Goal: Information Seeking & Learning: Learn about a topic

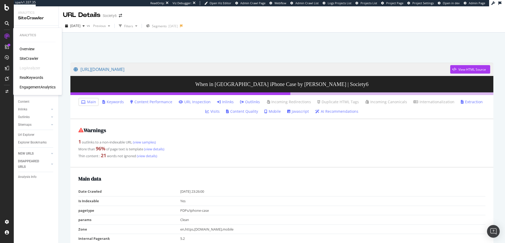
click at [29, 48] on div "Overview" at bounding box center [27, 48] width 15 height 5
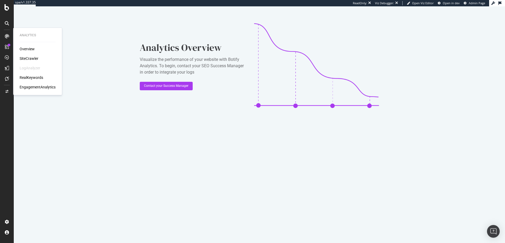
click at [31, 58] on div "SiteCrawler" at bounding box center [29, 58] width 19 height 5
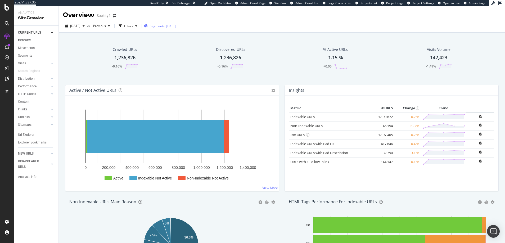
click at [164, 27] on span "Segments" at bounding box center [157, 26] width 15 height 4
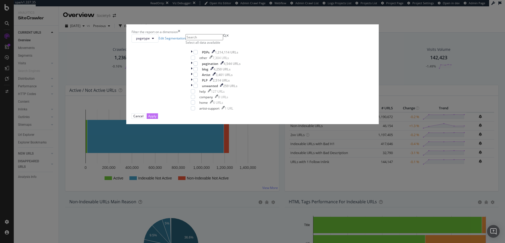
click at [156, 118] on div "Apply" at bounding box center [152, 116] width 8 height 4
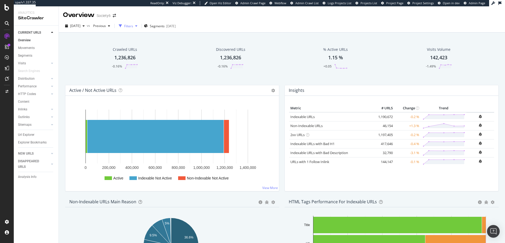
click at [133, 26] on div "Filters" at bounding box center [128, 26] width 9 height 4
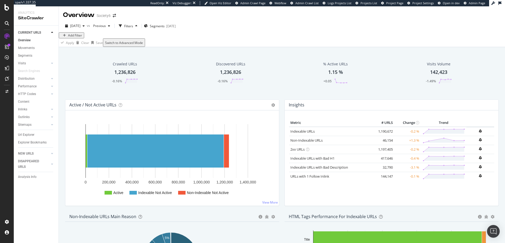
click at [79, 38] on div "Add Filter" at bounding box center [75, 35] width 14 height 4
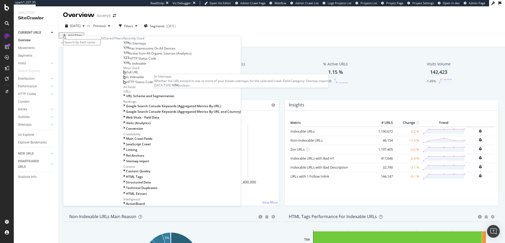
click at [129, 45] on span "In Sitemaps" at bounding box center [137, 43] width 17 height 4
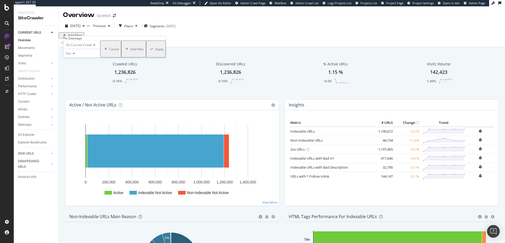
click at [155, 51] on div "Apply" at bounding box center [159, 49] width 8 height 4
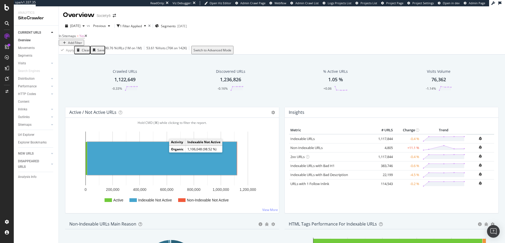
click at [160, 163] on rect "A chart." at bounding box center [161, 158] width 149 height 33
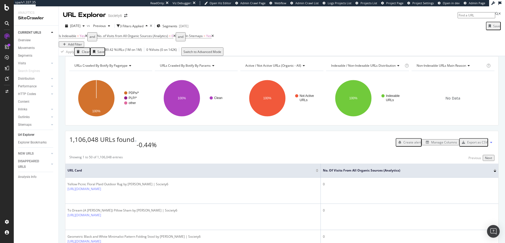
click at [212, 67] on icon at bounding box center [212, 65] width 4 height 3
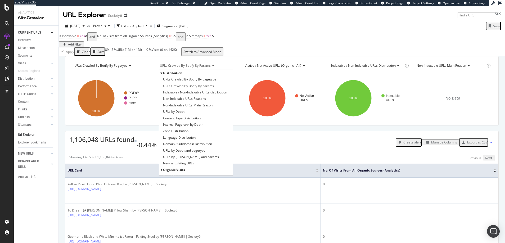
click at [130, 67] on icon at bounding box center [129, 65] width 4 height 3
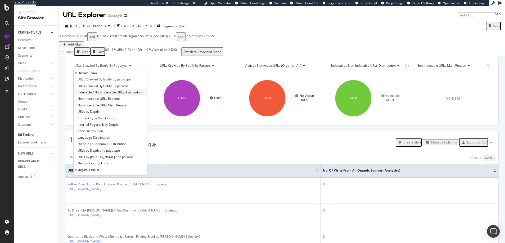
click at [102, 95] on span "Indexable / Non-Indexable URLs distribution" at bounding box center [109, 92] width 64 height 5
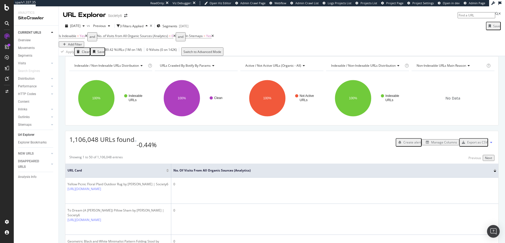
click at [179, 68] on span "URLs Crawled By Botify By params" at bounding box center [185, 65] width 51 height 4
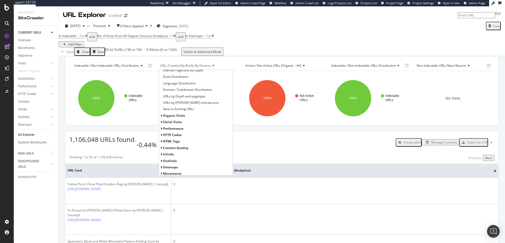
scroll to position [56, 0]
click at [161, 116] on icon at bounding box center [161, 113] width 2 height 3
click at [163, 129] on icon at bounding box center [164, 126] width 2 height 3
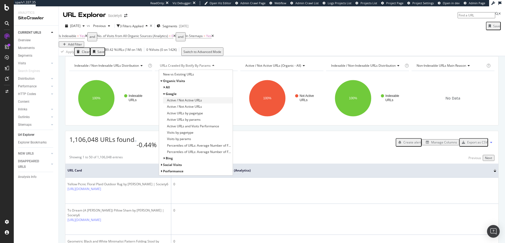
scroll to position [89, 0]
click at [183, 135] on span "Visits by pagetype" at bounding box center [180, 132] width 26 height 5
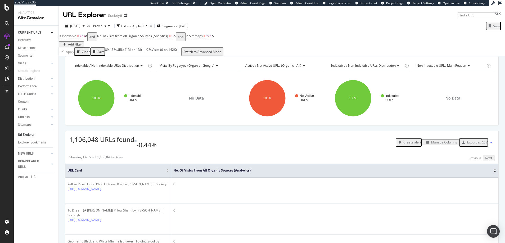
click at [265, 68] on span "Active / Not Active URLs (organic - all)" at bounding box center [273, 65] width 56 height 4
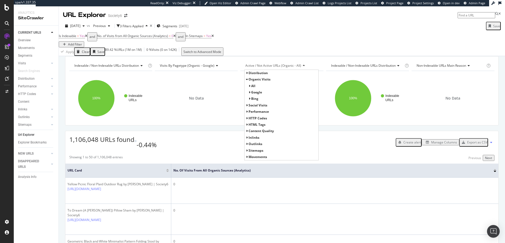
click at [246, 113] on icon at bounding box center [247, 111] width 2 height 3
click at [246, 145] on icon at bounding box center [247, 143] width 2 height 3
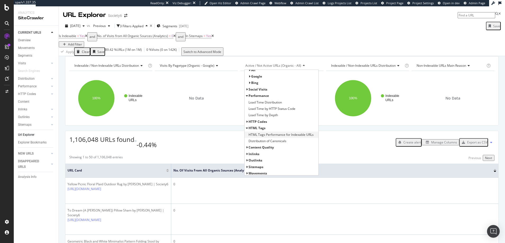
scroll to position [17, 0]
click at [252, 148] on span "Content Quality" at bounding box center [260, 146] width 25 height 4
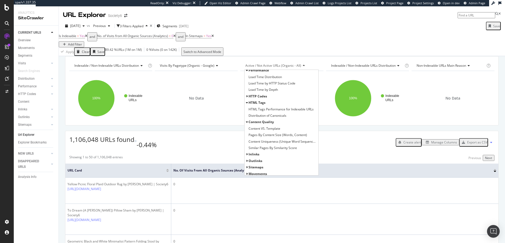
scroll to position [43, 0]
click at [256, 143] on span "Content Uniqueness (Unique Word Sequences, Content)" at bounding box center [282, 139] width 68 height 5
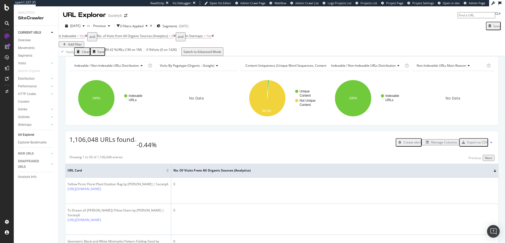
click at [179, 68] on span "Visits by pagetype (organic - google)" at bounding box center [187, 65] width 54 height 4
click at [87, 38] on icon at bounding box center [86, 35] width 2 height 3
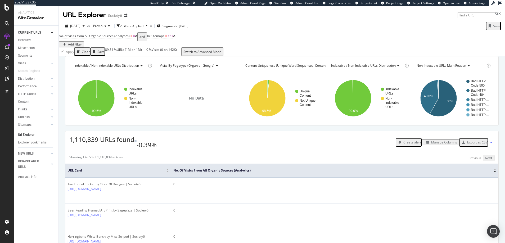
click at [121, 68] on span "Indexable / Non-Indexable URLs distribution" at bounding box center [106, 65] width 65 height 4
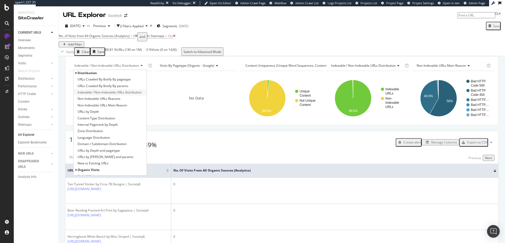
click at [131, 95] on span "Indexable / Non-Indexable URLs distribution" at bounding box center [109, 92] width 64 height 5
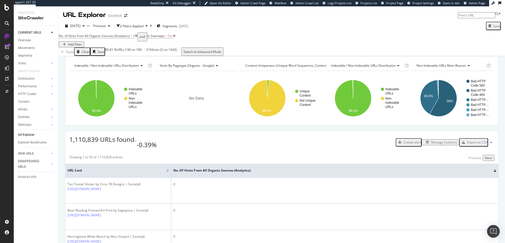
click at [182, 68] on span "Visits by pagetype (organic - google)" at bounding box center [187, 65] width 54 height 4
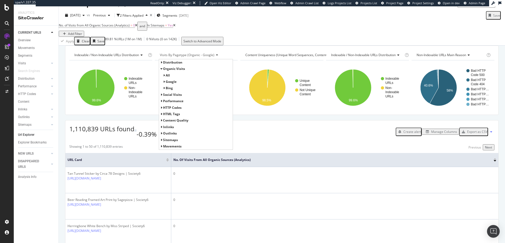
scroll to position [9, 0]
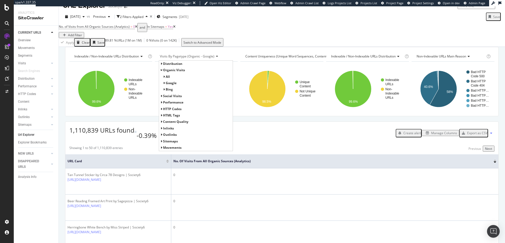
click at [160, 65] on icon at bounding box center [161, 63] width 2 height 3
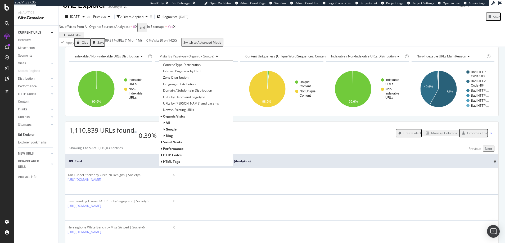
scroll to position [53, 0]
click at [163, 116] on icon at bounding box center [164, 113] width 2 height 3
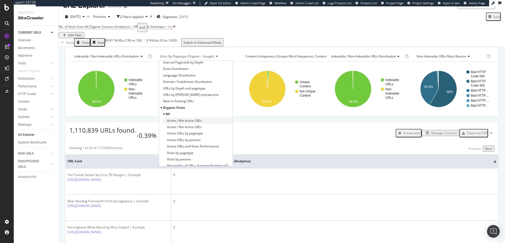
click at [188, 123] on span "Active / Not Active URLs" at bounding box center [184, 120] width 35 height 5
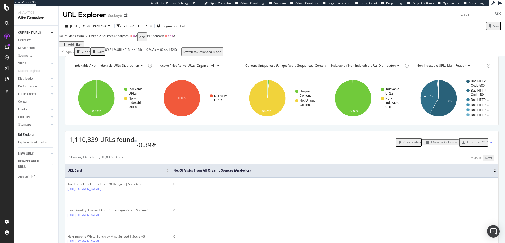
click at [137, 38] on icon at bounding box center [136, 35] width 2 height 3
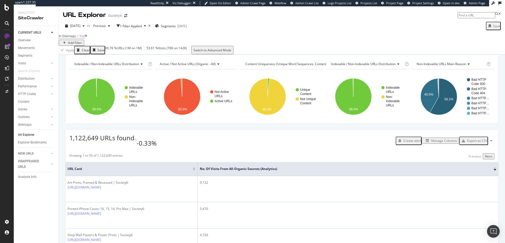
click at [396, 66] on icon at bounding box center [397, 63] width 4 height 3
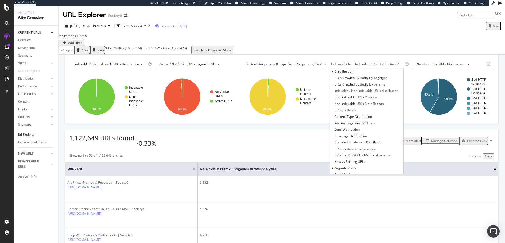
click at [176, 26] on span "Segments" at bounding box center [168, 26] width 15 height 4
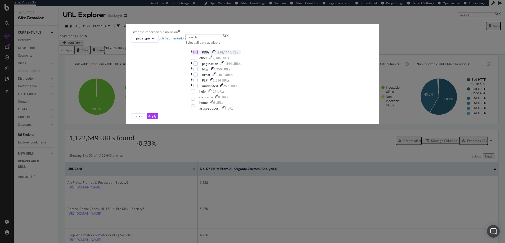
click at [198, 54] on div "modal" at bounding box center [195, 52] width 4 height 4
click at [156, 118] on div "Apply" at bounding box center [152, 116] width 8 height 4
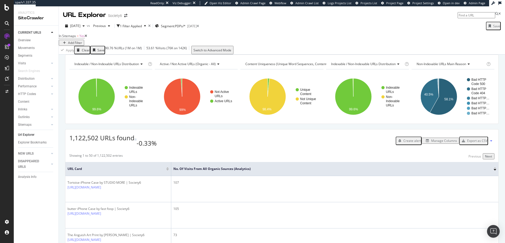
click at [87, 38] on icon at bounding box center [86, 35] width 2 height 3
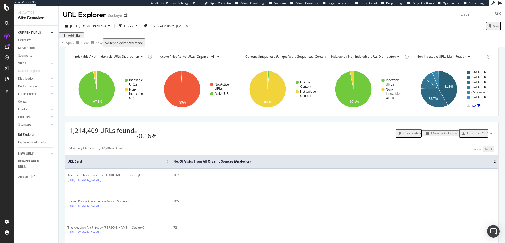
click at [217, 58] on icon at bounding box center [218, 56] width 4 height 3
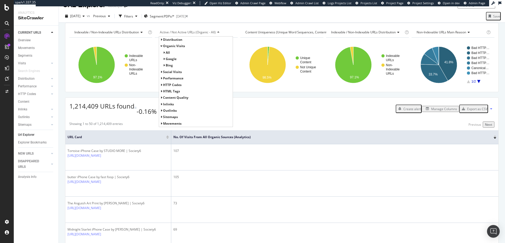
scroll to position [12, 0]
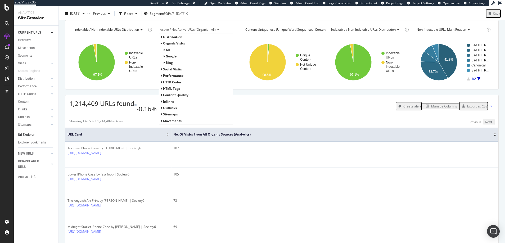
click at [161, 116] on icon at bounding box center [161, 114] width 2 height 3
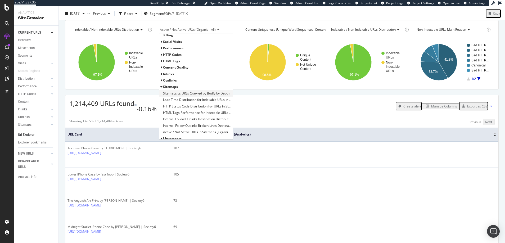
scroll to position [30, 0]
click at [192, 132] on span "Active / Not Active URLs in Sitemaps (Organic Google Visits)" at bounding box center [197, 129] width 68 height 5
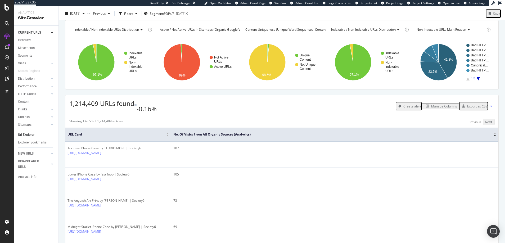
click at [197, 32] on span "Active / Not Active URLs in Sitemaps (Organic Google Visits)" at bounding box center [203, 29] width 87 height 4
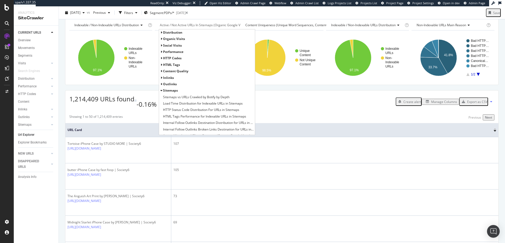
click at [161, 53] on icon at bounding box center [161, 51] width 2 height 3
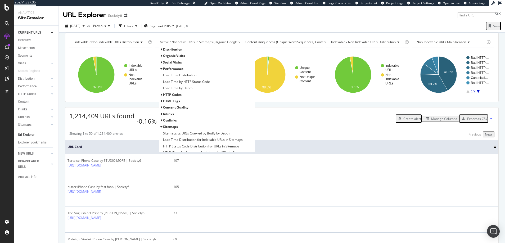
scroll to position [0, 0]
click at [161, 57] on icon at bounding box center [161, 55] width 2 height 3
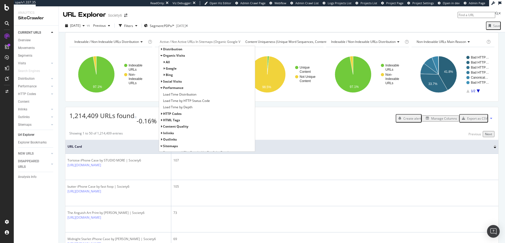
click at [164, 65] on div "all" at bounding box center [207, 62] width 96 height 6
click at [163, 64] on icon at bounding box center [164, 62] width 2 height 3
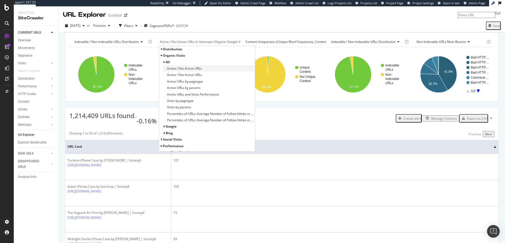
click at [183, 71] on span "Active / Not Active URLs" at bounding box center [184, 68] width 35 height 5
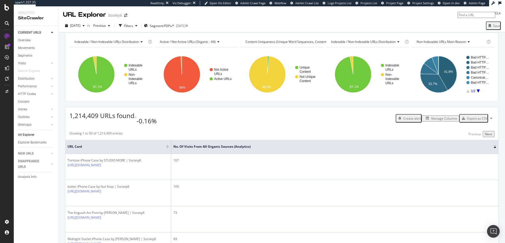
click at [261, 44] on span "Content Uniqueness (Unique Word Sequences, Content)" at bounding box center [286, 41] width 82 height 4
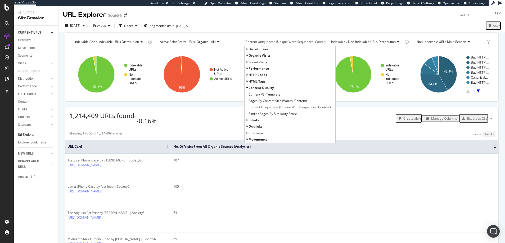
click at [246, 135] on icon at bounding box center [247, 132] width 2 height 3
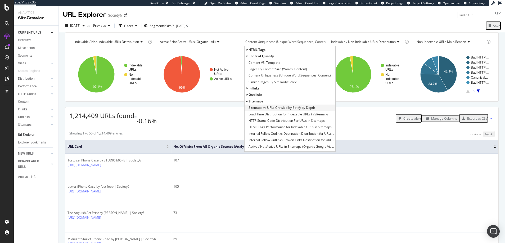
scroll to position [36, 0]
click at [271, 144] on span "Active / Not Active URLs in Sitemaps (Organic Google Visits)" at bounding box center [290, 141] width 85 height 5
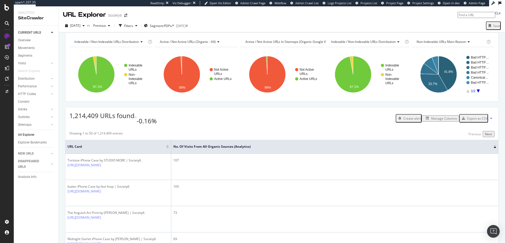
click at [354, 44] on span "Indexable / Non-Indexable URLs distribution" at bounding box center [363, 41] width 65 height 4
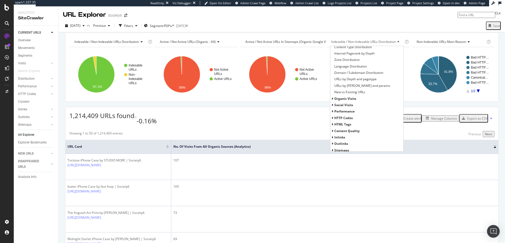
scroll to position [56, 0]
click at [331, 143] on icon at bounding box center [332, 141] width 2 height 3
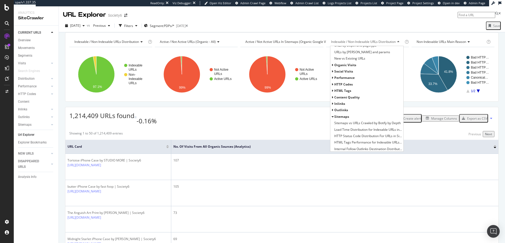
scroll to position [101, 0]
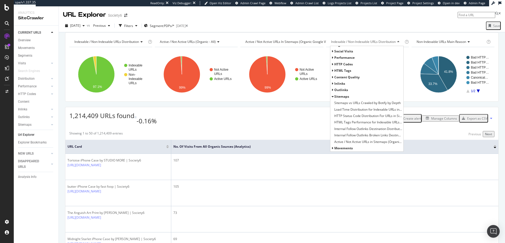
click at [331, 79] on icon at bounding box center [332, 77] width 2 height 3
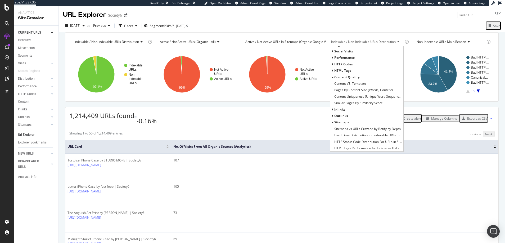
click at [336, 106] on span "Similar Pages By Similarity Score" at bounding box center [358, 102] width 48 height 5
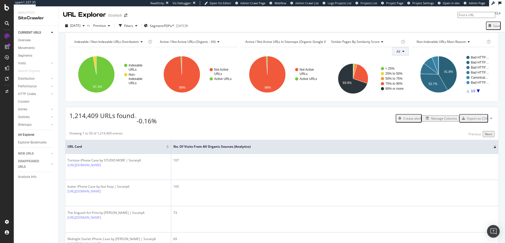
click at [402, 53] on icon at bounding box center [403, 51] width 2 height 3
click at [378, 56] on div "All" at bounding box center [367, 51] width 83 height 8
click at [367, 44] on span "Similar Pages By Similarity Score" at bounding box center [355, 41] width 48 height 4
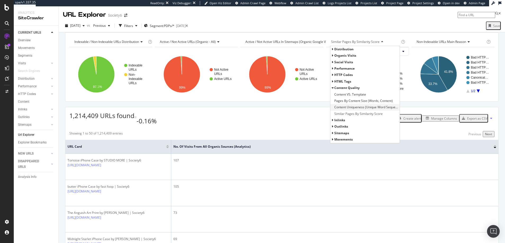
click at [351, 110] on span "Content Uniqueness (Unique Word Sequences, Content)" at bounding box center [366, 106] width 64 height 5
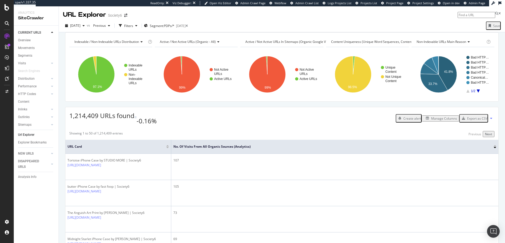
click at [466, 43] on icon at bounding box center [468, 41] width 4 height 3
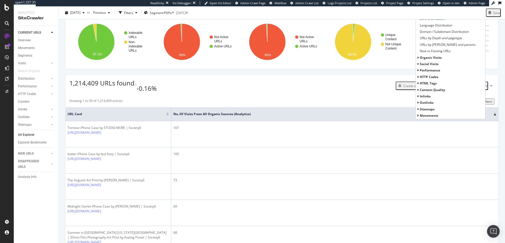
scroll to position [38, 0]
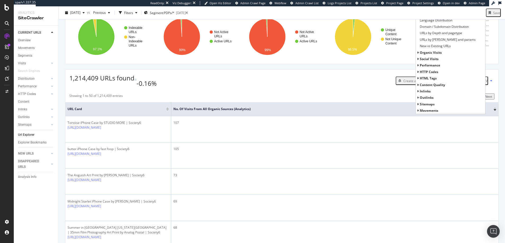
click at [417, 54] on icon at bounding box center [418, 52] width 2 height 3
click at [419, 61] on icon at bounding box center [420, 58] width 2 height 3
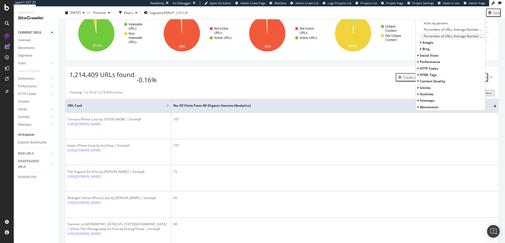
scroll to position [43, 0]
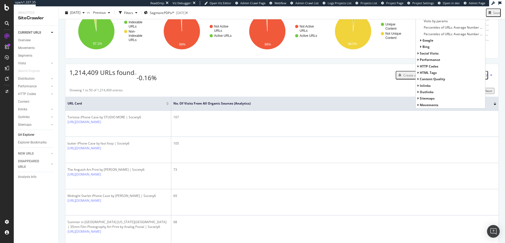
click at [417, 100] on icon at bounding box center [418, 98] width 2 height 3
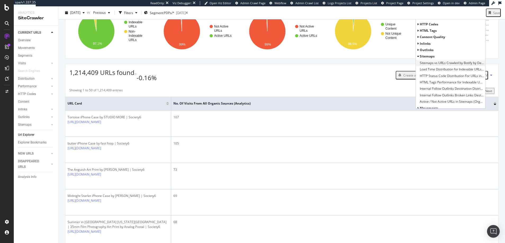
scroll to position [178, 0]
click at [417, 107] on icon at bounding box center [418, 104] width 2 height 3
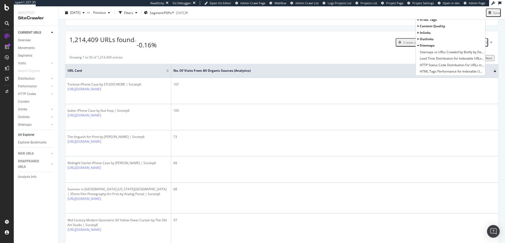
scroll to position [153, 0]
click at [417, 28] on icon at bounding box center [418, 26] width 2 height 3
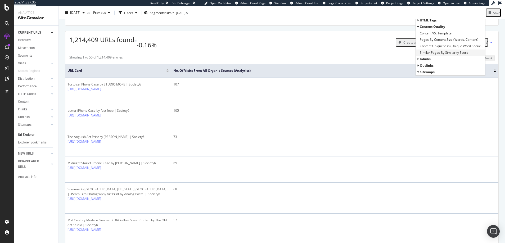
click at [433, 55] on span "Similar Pages By Similarity Score" at bounding box center [443, 52] width 48 height 5
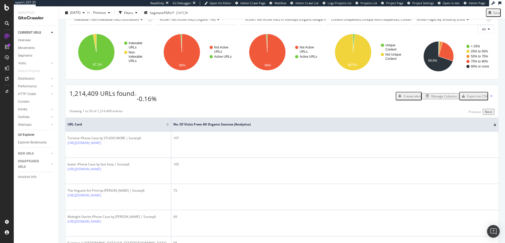
scroll to position [21, 0]
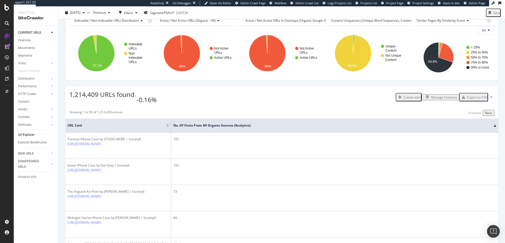
click at [441, 23] on span "Similar Pages By Similarity Score" at bounding box center [440, 20] width 48 height 4
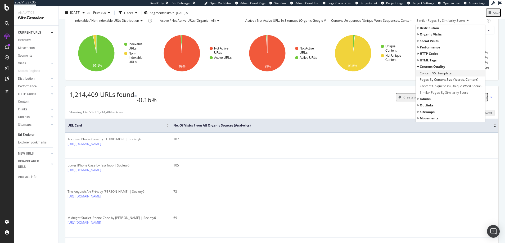
click at [423, 76] on span "Content VS. Template" at bounding box center [435, 73] width 32 height 5
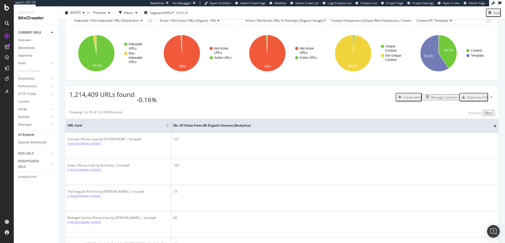
click at [434, 23] on span "Content VS. Template" at bounding box center [432, 20] width 32 height 4
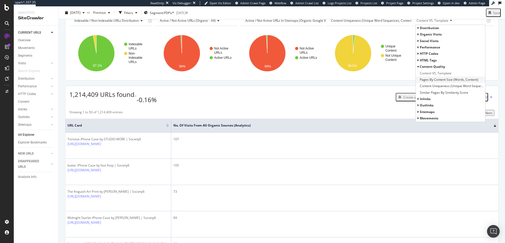
click at [437, 82] on span "Pages By Content Size (Words, Content)" at bounding box center [448, 79] width 58 height 5
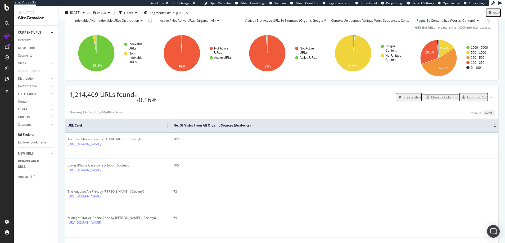
click at [465, 23] on span "Pages By Content Size (Words, Content)" at bounding box center [445, 20] width 58 height 4
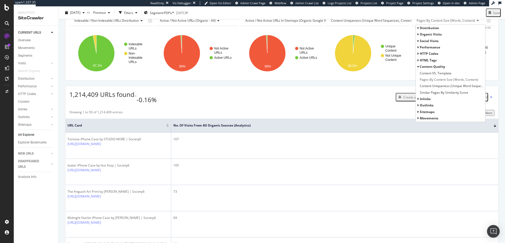
click at [417, 36] on icon at bounding box center [418, 34] width 2 height 3
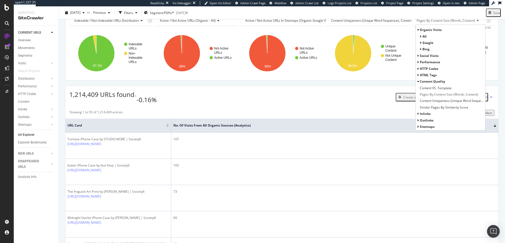
scroll to position [11, 0]
click at [417, 51] on icon at bounding box center [418, 49] width 2 height 3
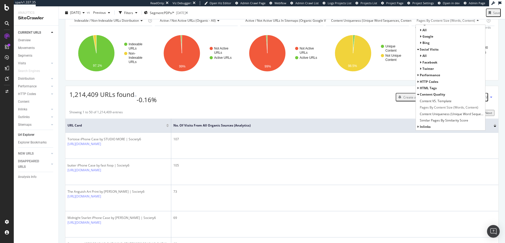
click at [419, 57] on icon at bounding box center [420, 55] width 2 height 3
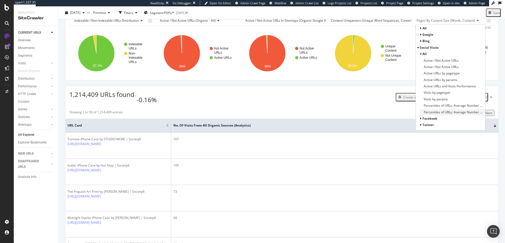
scroll to position [9, 0]
click at [417, 53] on icon at bounding box center [418, 51] width 2 height 3
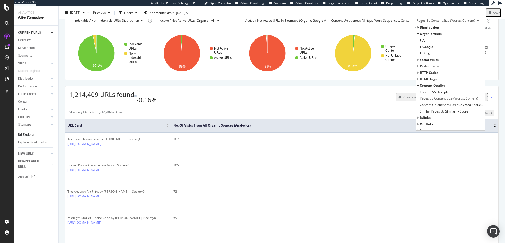
scroll to position [0, 0]
click at [417, 30] on icon at bounding box center [418, 27] width 2 height 3
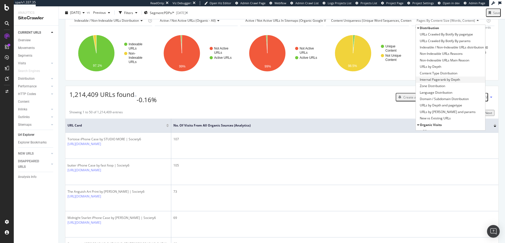
click at [453, 82] on span "Internal Pagerank by Depth" at bounding box center [439, 79] width 40 height 5
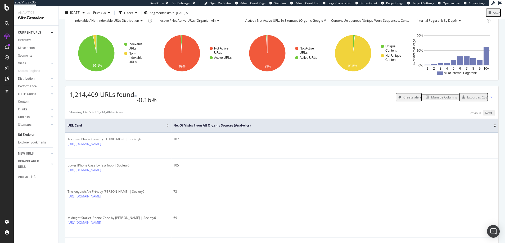
click at [457, 22] on icon at bounding box center [459, 20] width 4 height 3
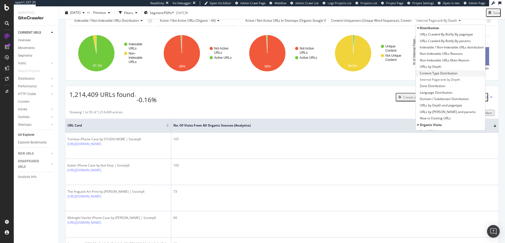
click at [434, 76] on span "Content Type Distribution" at bounding box center [438, 73] width 38 height 5
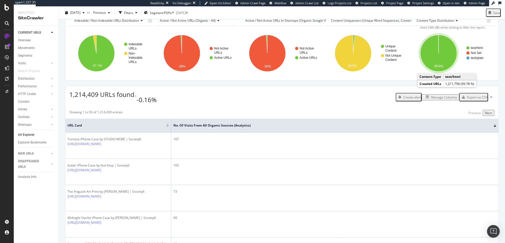
click at [447, 65] on icon "A chart." at bounding box center [438, 53] width 36 height 36
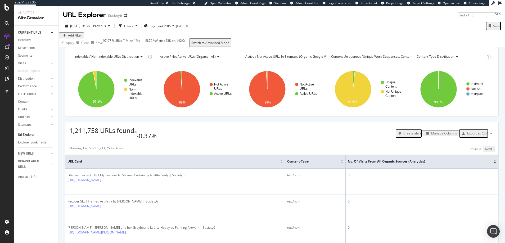
click at [444, 59] on span "Content Type Distribution" at bounding box center [435, 56] width 38 height 4
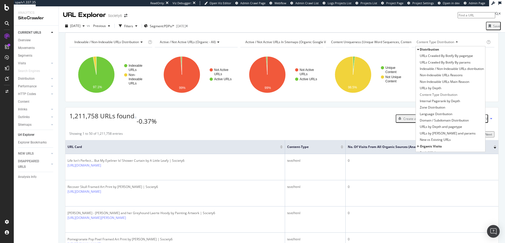
click at [417, 51] on icon at bounding box center [418, 49] width 2 height 3
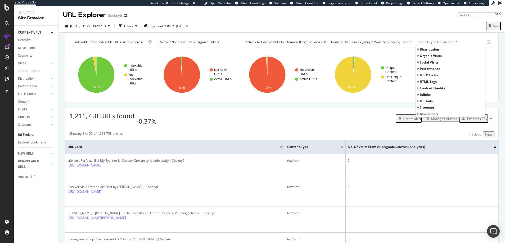
click at [264, 44] on span "Active / Not Active URLs in Sitemaps (Organic Google Visits)" at bounding box center [288, 42] width 87 height 4
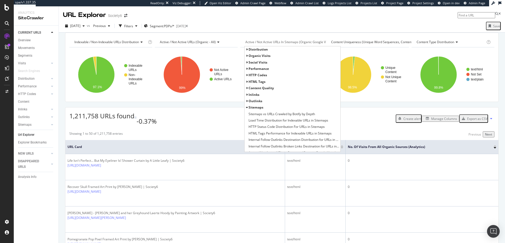
click at [246, 57] on icon at bounding box center [247, 55] width 2 height 3
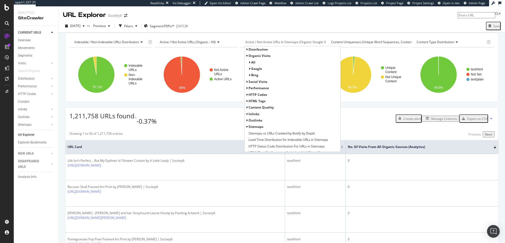
click at [253, 71] on span "google" at bounding box center [256, 68] width 11 height 4
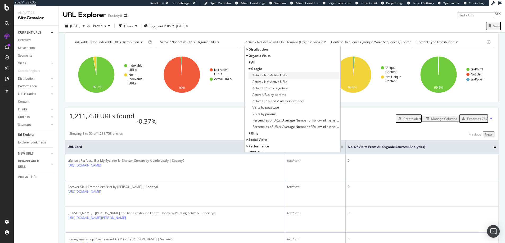
click at [253, 78] on span "Active / Not Active URLs" at bounding box center [269, 74] width 35 height 5
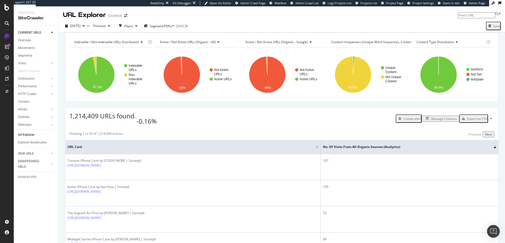
click at [346, 44] on span "Content Uniqueness (Unique Word Sequences, Content)" at bounding box center [372, 42] width 82 height 4
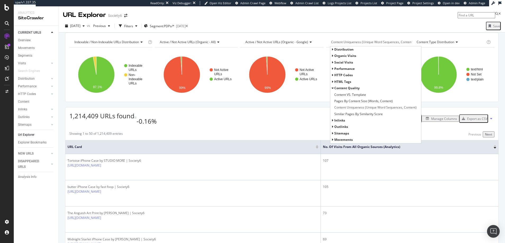
click at [331, 135] on icon at bounding box center [332, 133] width 2 height 3
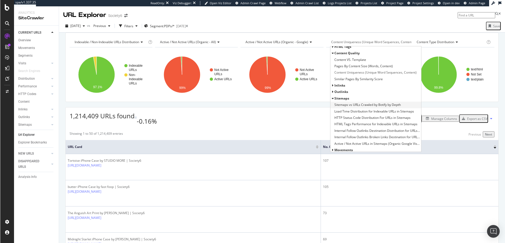
scroll to position [36, 0]
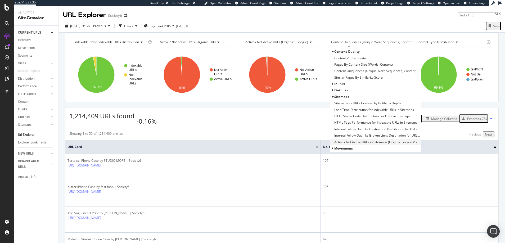
click at [354, 145] on span "Active / Not Active URLs in Sitemaps (Organic Google Visits)" at bounding box center [376, 141] width 85 height 5
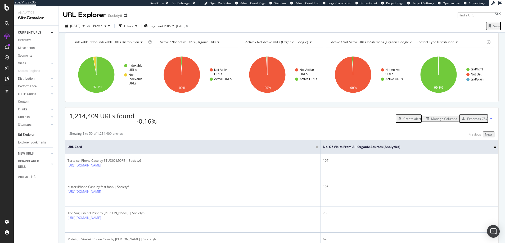
click at [428, 44] on span "Content Type Distribution" at bounding box center [435, 42] width 38 height 4
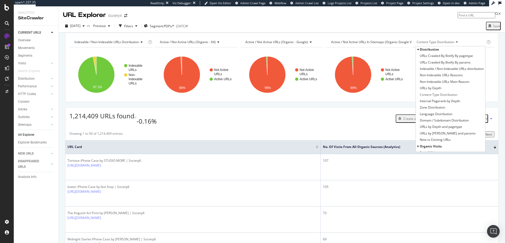
click at [417, 51] on icon at bounding box center [418, 49] width 2 height 3
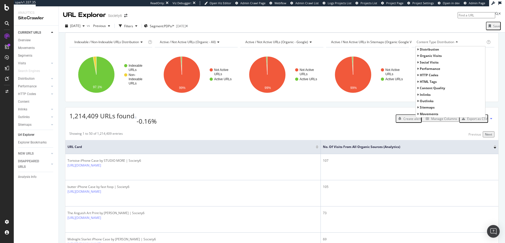
click at [417, 90] on icon at bounding box center [418, 87] width 2 height 3
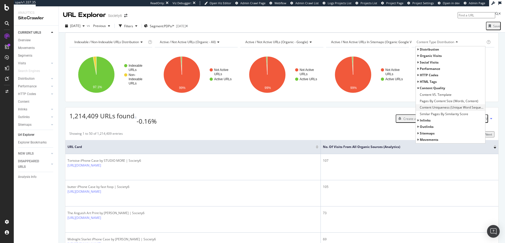
click at [422, 110] on span "Content Uniqueness (Unique Word Sequences, Content)" at bounding box center [451, 107] width 64 height 5
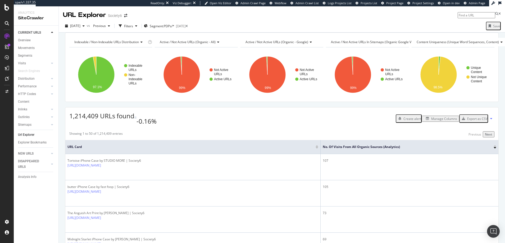
click at [493, 26] on div "Save" at bounding box center [496, 26] width 7 height 4
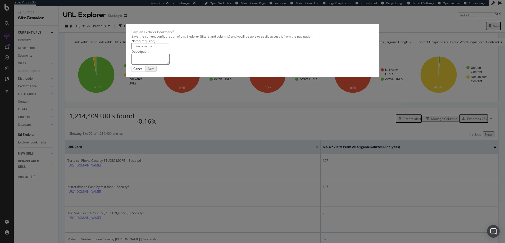
click at [169, 49] on input "modal" at bounding box center [150, 46] width 38 height 6
click at [169, 49] on input "SFL | Sitemaped Product" at bounding box center [150, 46] width 38 height 6
drag, startPoint x: 195, startPoint y: 100, endPoint x: 184, endPoint y: 100, distance: 11.1
click at [169, 49] on input "SFL | Sitemapped Product" at bounding box center [150, 46] width 38 height 6
type input "SFL | Sitemapped PDPs Active vs Not Active"
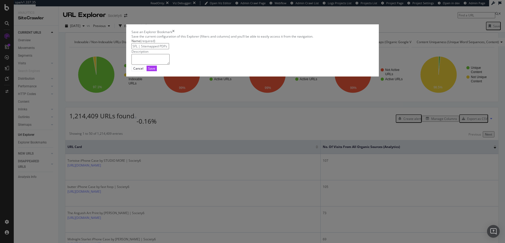
click at [167, 65] on textarea "modal" at bounding box center [150, 59] width 38 height 11
click at [170, 65] on textarea "Thin-content client-side rendered product pages report 98% not-unique content &…" at bounding box center [150, 59] width 38 height 11
type textarea "Thin-content client-side rendered product pages report 98% not-unique content &…"
click at [155, 71] on div "Save" at bounding box center [151, 68] width 7 height 4
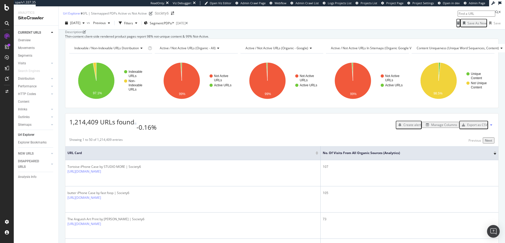
click at [6, 37] on icon at bounding box center [6, 36] width 5 height 5
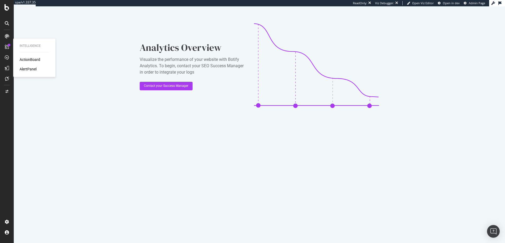
click at [6, 46] on icon at bounding box center [7, 47] width 4 height 4
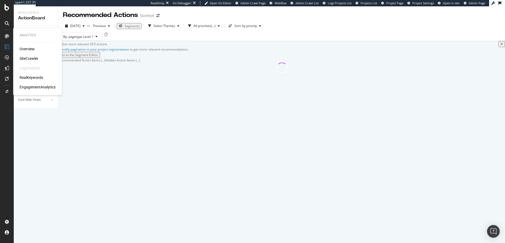
click at [29, 57] on div "SiteCrawler" at bounding box center [29, 58] width 19 height 5
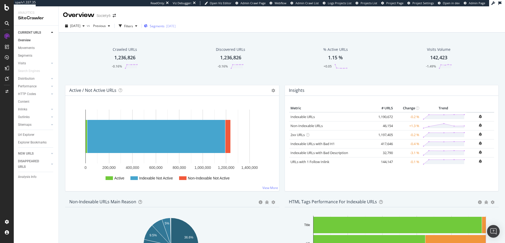
click at [164, 26] on span "Segments" at bounding box center [157, 26] width 15 height 4
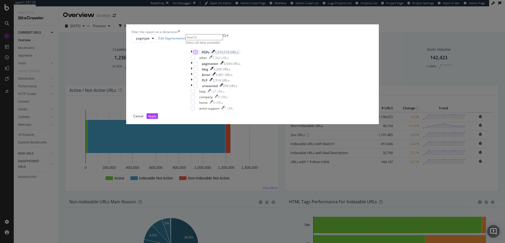
click at [198, 54] on div "modal" at bounding box center [195, 52] width 4 height 4
click at [156, 118] on div "Apply" at bounding box center [152, 116] width 8 height 4
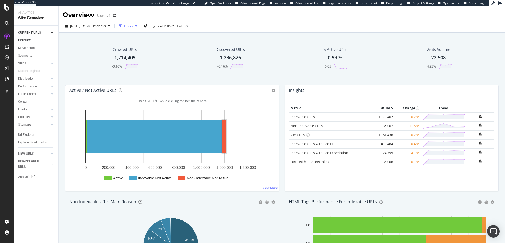
click at [137, 26] on icon "button" at bounding box center [136, 25] width 2 height 3
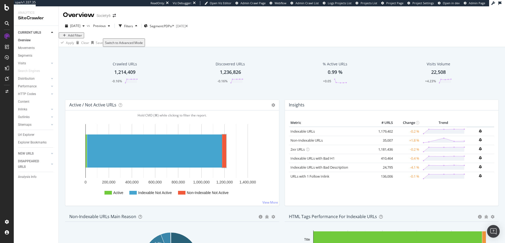
click at [78, 38] on div "Add Filter" at bounding box center [75, 35] width 14 height 4
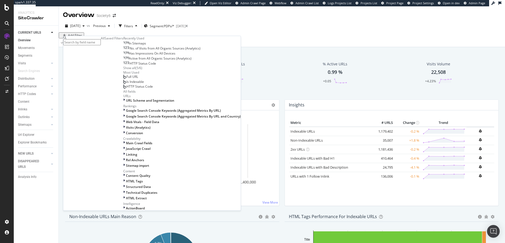
click at [129, 45] on span "In Sitemaps" at bounding box center [137, 43] width 17 height 4
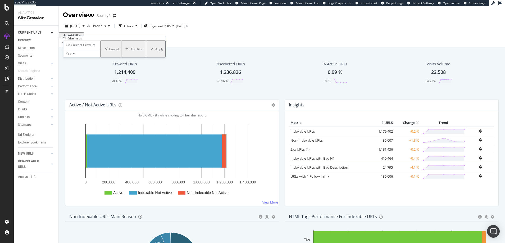
click at [155, 51] on div "Apply" at bounding box center [159, 49] width 8 height 4
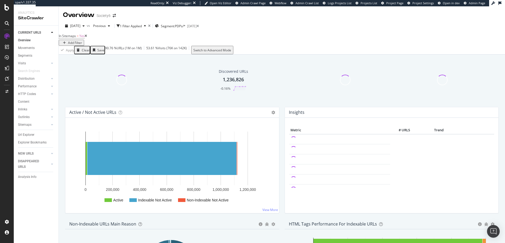
click at [104, 52] on div "Save" at bounding box center [100, 50] width 7 height 4
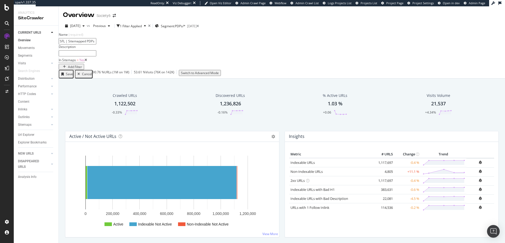
type input "SFL | Sitemapped PDPs Active vs Not Active vs Non-Indexable"
click at [96, 53] on input "text" at bounding box center [78, 53] width 38 height 6
type input "A"
click at [96, 55] on input "The metric to move: Active Sitemapped PDPs" at bounding box center [78, 53] width 38 height 6
drag, startPoint x: 136, startPoint y: 55, endPoint x: 128, endPoint y: 54, distance: 8.3
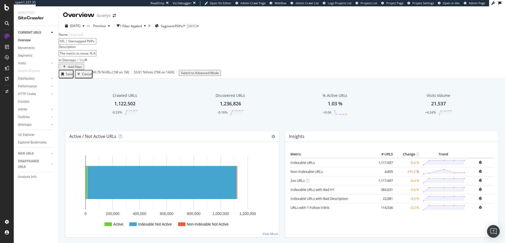
click at [96, 54] on input "The metric to move: % Active Sitemapped PDPs" at bounding box center [78, 53] width 38 height 6
click at [96, 56] on input "The metric to move: % ASitemapped PDPs" at bounding box center [78, 53] width 38 height 6
click at [96, 55] on input "The metric to move: % Sitemapped PDPs" at bounding box center [78, 53] width 38 height 6
drag, startPoint x: 145, startPoint y: 55, endPoint x: 139, endPoint y: 55, distance: 5.3
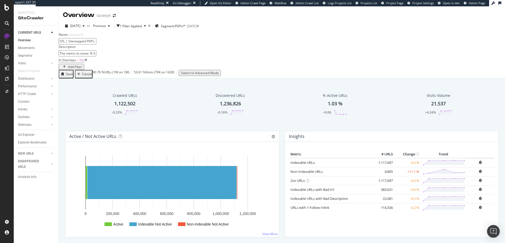
click at [96, 55] on input "The metric to move: % Sitemapped PDPs Active" at bounding box center [78, 53] width 38 height 6
type input "The metric to move: % Sitemap-Submitted PDPs Active"
click at [304, 55] on div "The metric to move: % Sitemap-Submitted PDPs Active" at bounding box center [282, 53] width 446 height 6
click at [73, 76] on div "Save" at bounding box center [69, 74] width 7 height 4
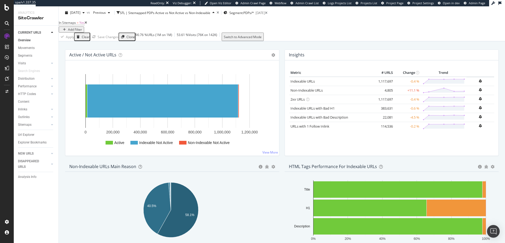
scroll to position [56, 0]
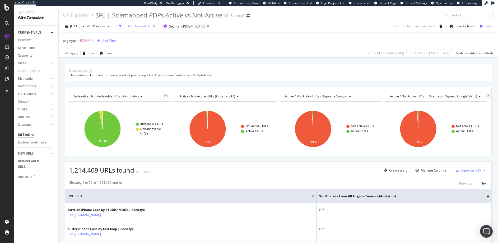
click at [111, 40] on div "Add Filter" at bounding box center [109, 40] width 14 height 4
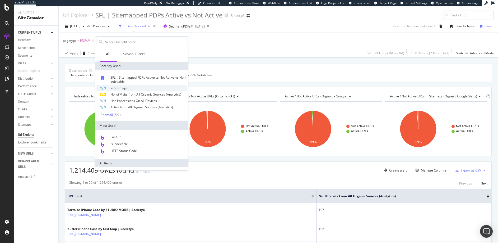
click at [119, 88] on span "In Sitemaps" at bounding box center [119, 88] width 17 height 4
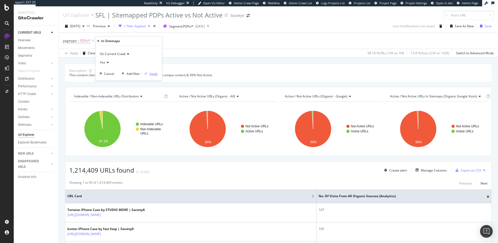
click at [154, 73] on div "Apply" at bounding box center [154, 73] width 8 height 4
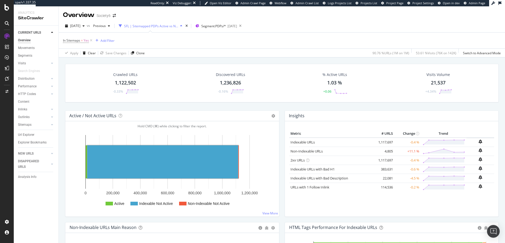
scroll to position [56, 0]
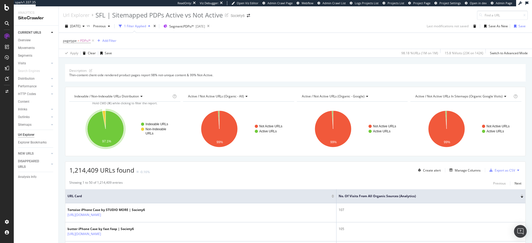
click at [365, 97] on icon at bounding box center [366, 96] width 4 height 3
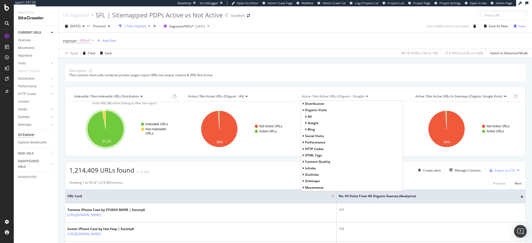
click at [302, 161] on icon at bounding box center [303, 161] width 2 height 3
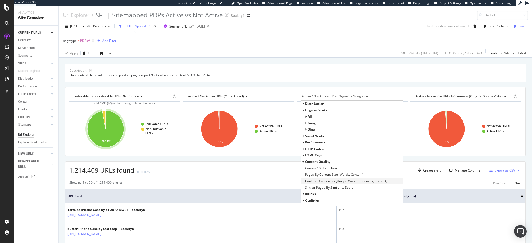
click at [307, 181] on span "Content Uniqueness (Unique Word Sequences, Content)" at bounding box center [346, 180] width 82 height 5
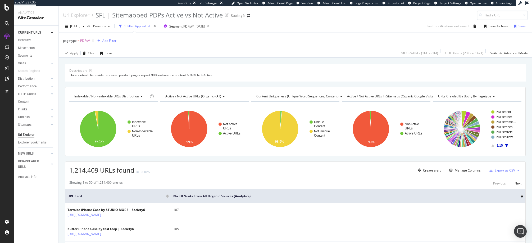
click at [498, 145] on icon "A chart." at bounding box center [506, 145] width 3 height 3
click at [491, 146] on icon "A chart." at bounding box center [492, 145] width 3 height 3
click at [491, 95] on icon at bounding box center [493, 96] width 4 height 3
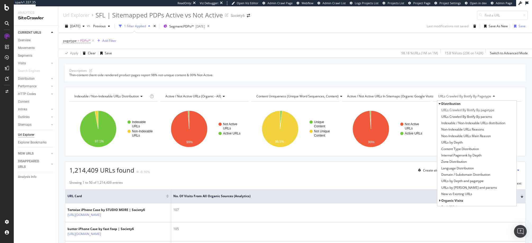
click at [444, 94] on span "URLs Crawled By Botify By pagetype" at bounding box center [464, 96] width 53 height 4
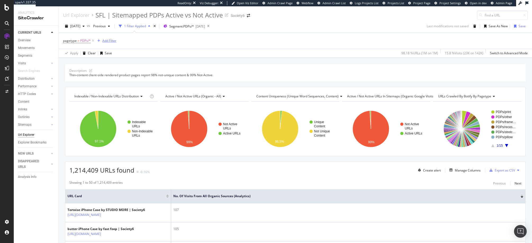
click at [111, 40] on div "Add Filter" at bounding box center [109, 40] width 14 height 4
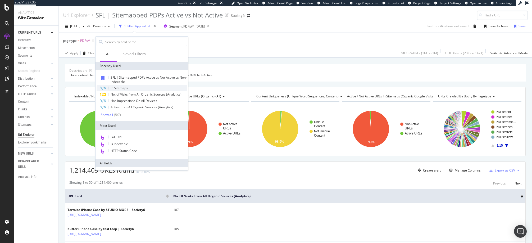
click at [121, 89] on span "In Sitemaps" at bounding box center [119, 88] width 17 height 4
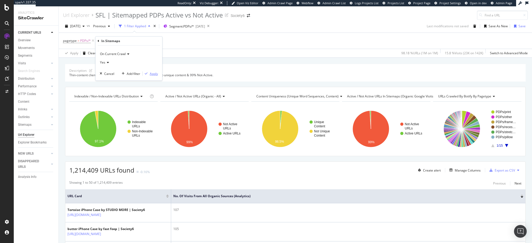
click at [154, 73] on div "Apply" at bounding box center [154, 73] width 8 height 4
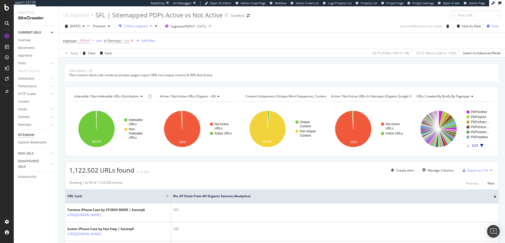
click at [132, 40] on icon at bounding box center [132, 40] width 4 height 5
click at [470, 96] on icon at bounding box center [472, 96] width 4 height 3
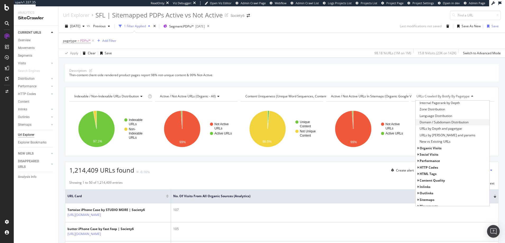
scroll to position [56, 0]
click at [417, 170] on icon at bounding box center [418, 169] width 2 height 3
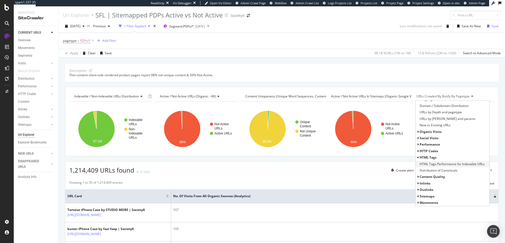
click at [442, 164] on span "HTML Tags Performance for Indexable URLs" at bounding box center [452, 163] width 65 height 5
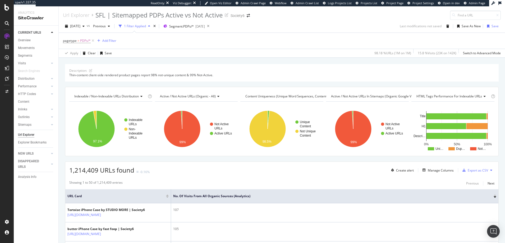
click at [482, 97] on icon at bounding box center [484, 96] width 4 height 3
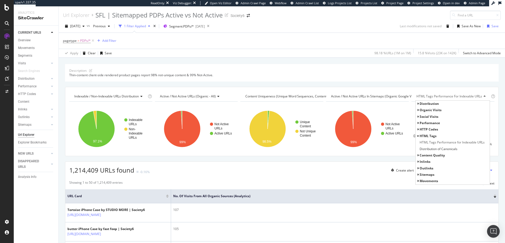
click at [417, 155] on icon at bounding box center [418, 155] width 2 height 3
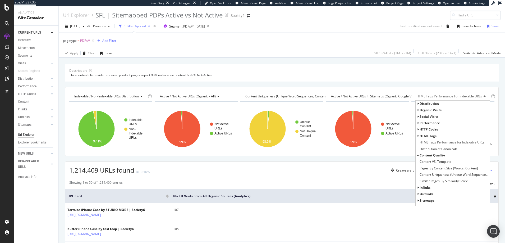
scroll to position [4, 0]
click at [417, 202] on icon at bounding box center [418, 202] width 2 height 3
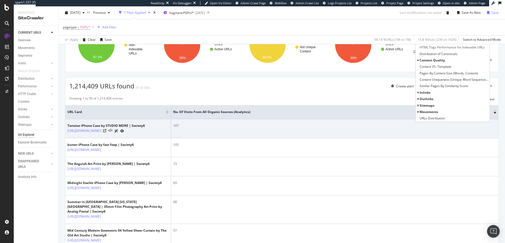
scroll to position [79, 0]
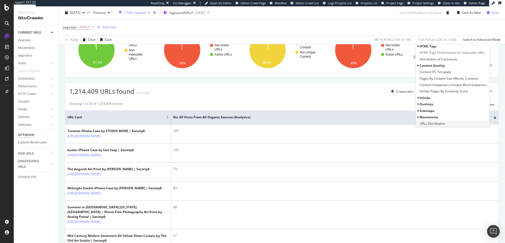
click at [437, 124] on span "URLs Distribution" at bounding box center [432, 123] width 25 height 5
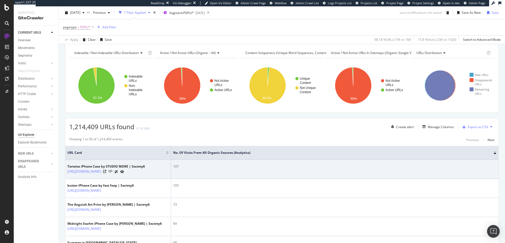
scroll to position [43, 0]
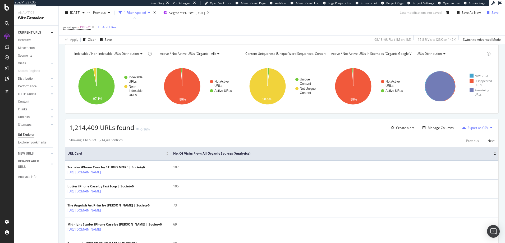
click at [492, 12] on div "Save" at bounding box center [495, 12] width 7 height 4
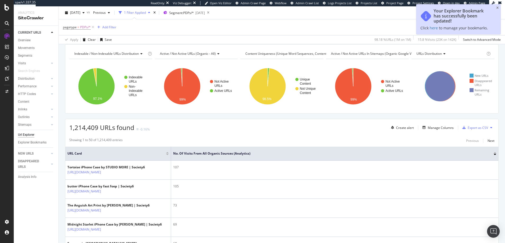
click at [391, 26] on div "pagetype = PDPs/* Add Filter" at bounding box center [282, 27] width 438 height 16
click at [498, 8] on icon "close toast" at bounding box center [497, 7] width 2 height 3
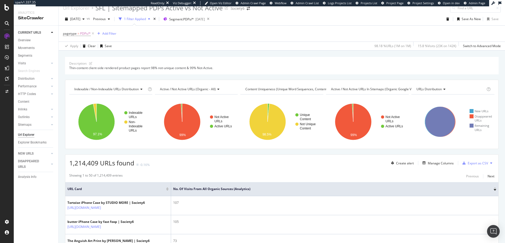
scroll to position [0, 0]
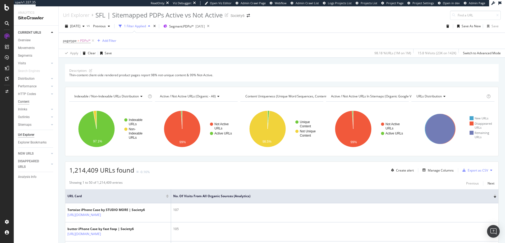
click at [23, 102] on div "Content" at bounding box center [23, 102] width 11 height 6
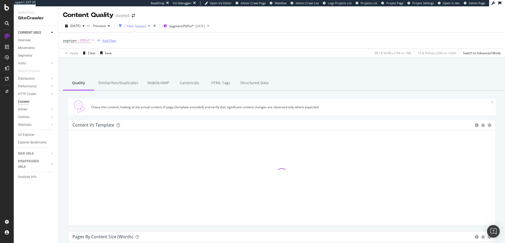
click at [112, 41] on div "Add Filter" at bounding box center [109, 40] width 14 height 4
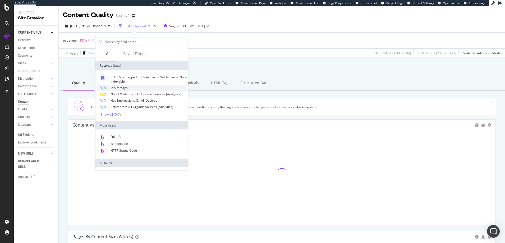
click at [121, 87] on span "In Sitemaps" at bounding box center [119, 87] width 17 height 4
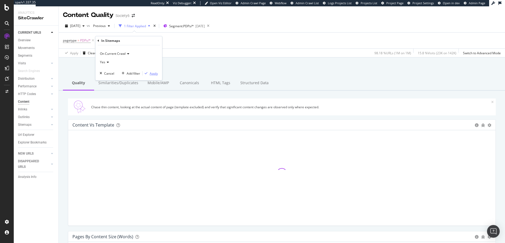
click at [153, 74] on div "Apply" at bounding box center [154, 73] width 8 height 4
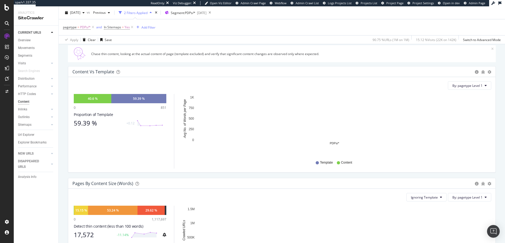
scroll to position [52, 0]
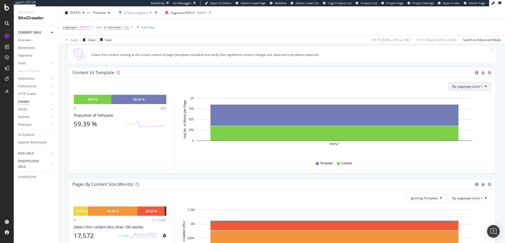
click at [485, 86] on icon at bounding box center [486, 86] width 2 height 3
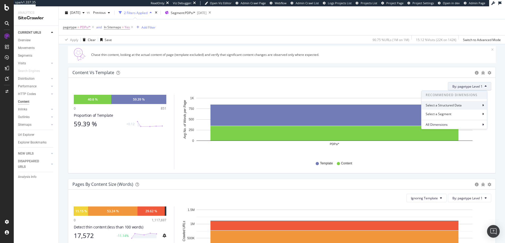
click at [483, 105] on icon at bounding box center [483, 105] width 2 height 3
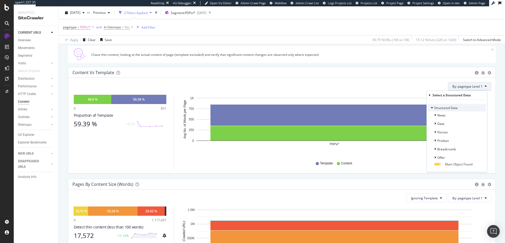
click at [433, 107] on icon at bounding box center [432, 107] width 2 height 3
click at [432, 108] on icon at bounding box center [432, 107] width 2 height 3
click at [456, 86] on span "By: pagetype Level 1" at bounding box center [467, 86] width 30 height 4
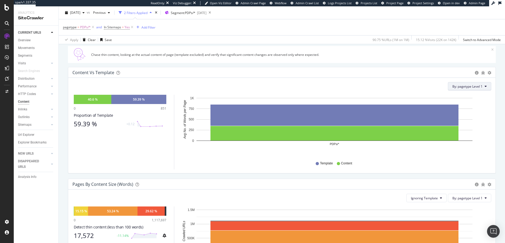
click at [456, 86] on span "By: pagetype Level 1" at bounding box center [467, 86] width 30 height 4
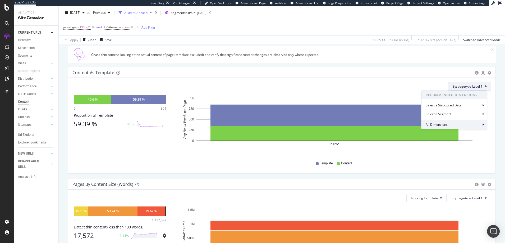
click at [484, 125] on icon at bounding box center [483, 124] width 2 height 3
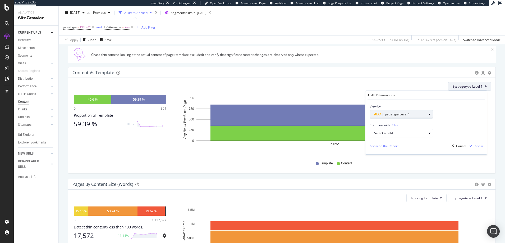
click at [394, 115] on span "pagetype Level 1" at bounding box center [397, 114] width 25 height 4
click at [445, 113] on div "View by pagetype Level 1 pagetype Level Level 1 Level 1 Level 2 Level 3 Validate" at bounding box center [426, 109] width 122 height 19
click at [388, 133] on div "Select a field" at bounding box center [400, 132] width 52 height 3
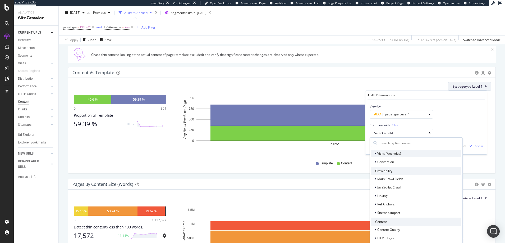
scroll to position [74, 0]
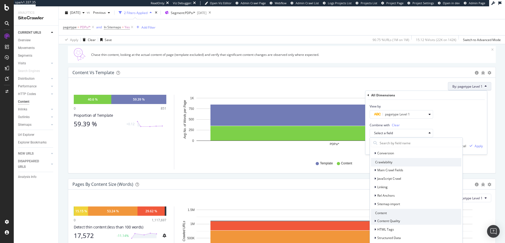
click at [376, 221] on icon at bounding box center [375, 220] width 2 height 3
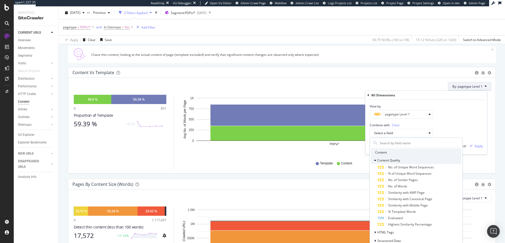
scroll to position [138, 0]
click at [375, 229] on icon at bounding box center [375, 229] width 2 height 3
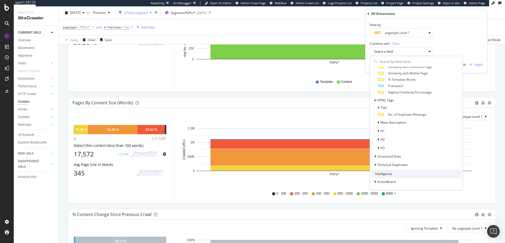
scroll to position [136, 0]
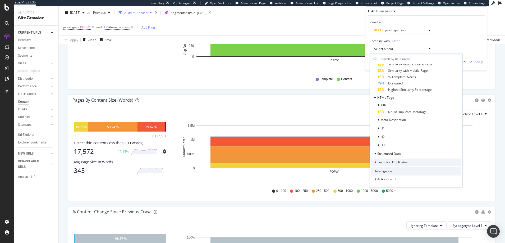
click at [376, 162] on div at bounding box center [375, 161] width 3 height 5
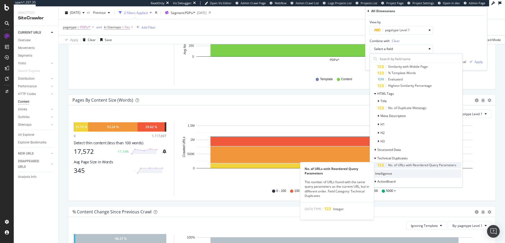
scroll to position [191, 0]
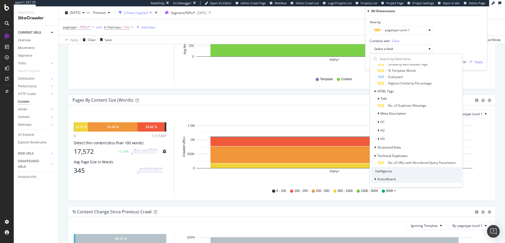
click at [376, 179] on div at bounding box center [375, 178] width 3 height 5
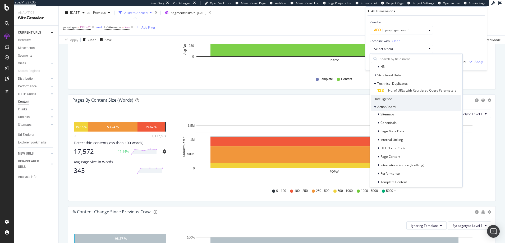
scroll to position [267, 0]
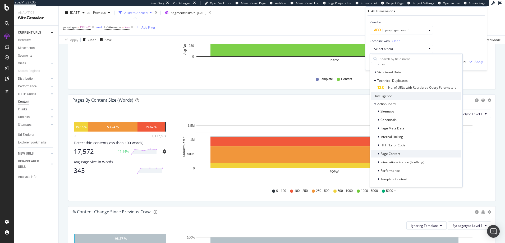
click at [379, 154] on icon at bounding box center [379, 153] width 2 height 3
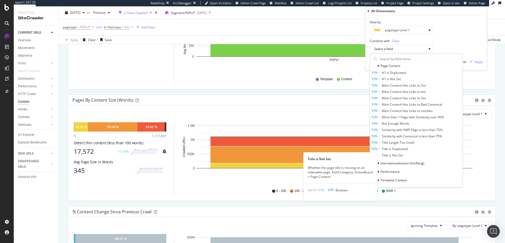
scroll to position [355, 0]
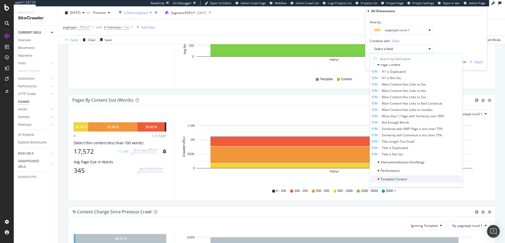
click at [379, 179] on icon at bounding box center [379, 178] width 2 height 3
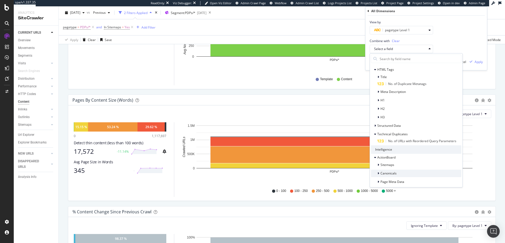
scroll to position [203, 0]
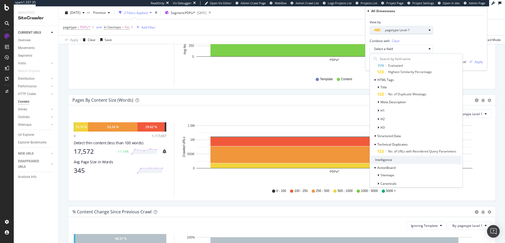
click at [429, 30] on icon "button" at bounding box center [430, 30] width 2 height 3
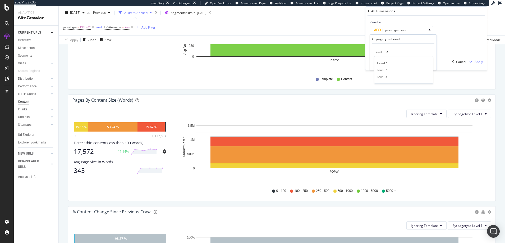
click at [383, 39] on div "pagetype Level" at bounding box center [388, 39] width 24 height 4
click at [393, 39] on div "pagetype Level" at bounding box center [388, 39] width 24 height 4
click at [373, 39] on icon at bounding box center [373, 39] width 2 height 3
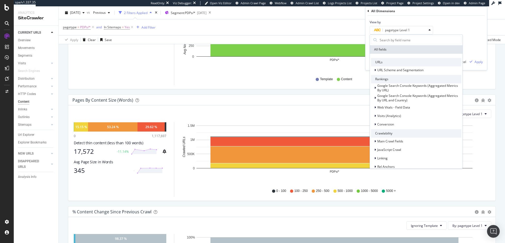
click at [381, 49] on div "All fields" at bounding box center [416, 49] width 93 height 8
click at [383, 39] on input "text" at bounding box center [420, 40] width 82 height 8
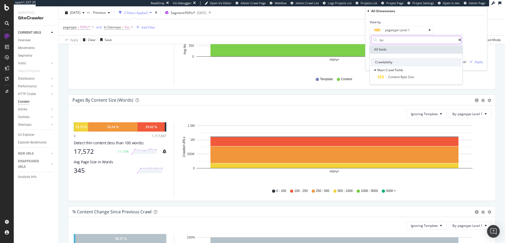
type input "b"
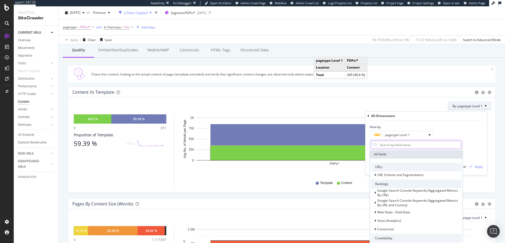
scroll to position [32, 0]
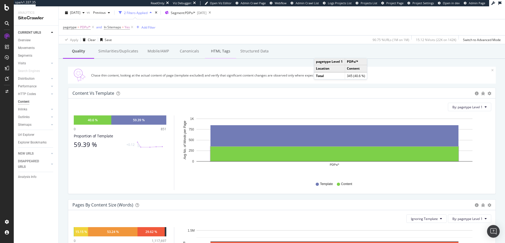
click at [213, 51] on div "HTML Tags" at bounding box center [220, 51] width 31 height 15
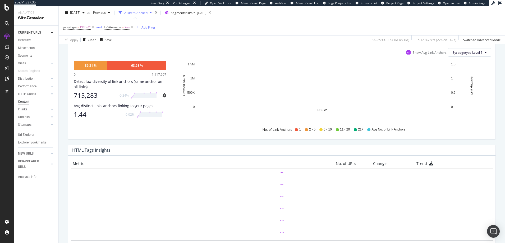
scroll to position [309, 0]
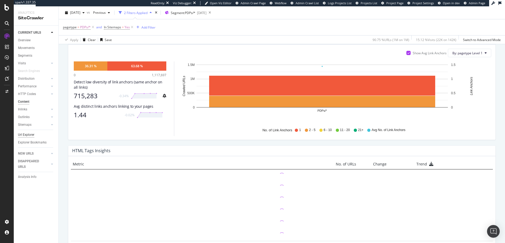
click at [29, 134] on div "Url Explorer" at bounding box center [26, 135] width 16 height 6
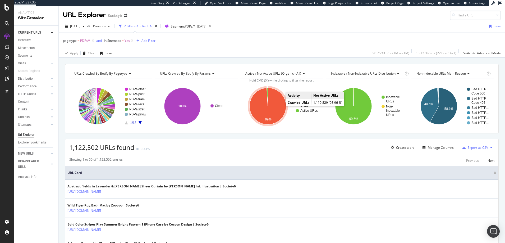
click at [260, 109] on icon "A chart." at bounding box center [268, 106] width 36 height 36
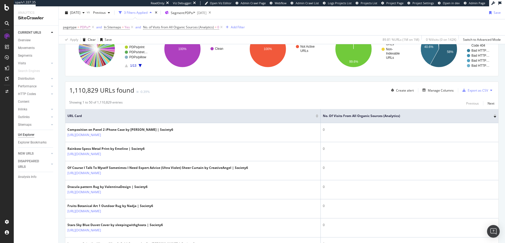
scroll to position [60, 0]
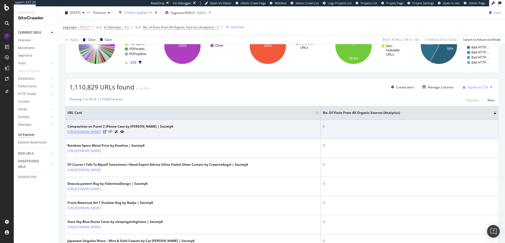
click at [101, 132] on link "https://society6.com/a/products/composition-on-panel-2_iphone-case" at bounding box center [84, 131] width 34 height 5
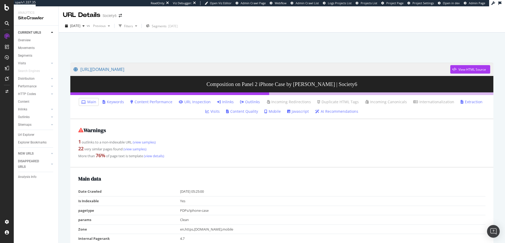
click at [287, 112] on link "Javascript" at bounding box center [298, 111] width 22 height 5
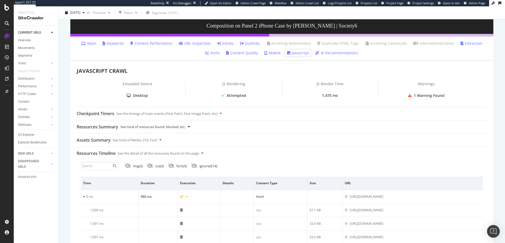
scroll to position [59, 0]
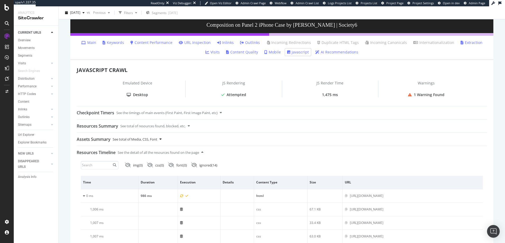
click at [162, 139] on icon at bounding box center [160, 138] width 2 height 3
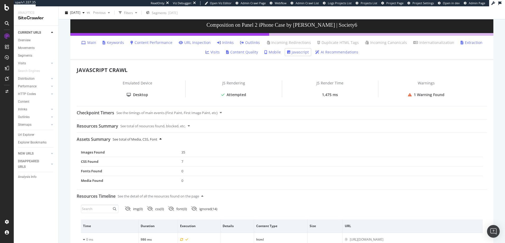
click at [162, 139] on icon at bounding box center [160, 138] width 2 height 3
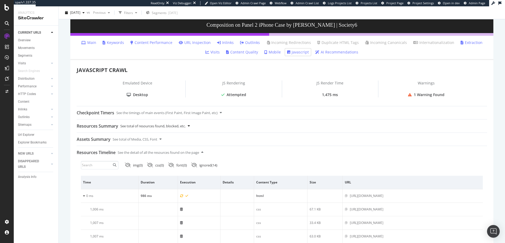
click at [158, 126] on div "See total of resources found, blocked, etc." at bounding box center [152, 126] width 65 height 13
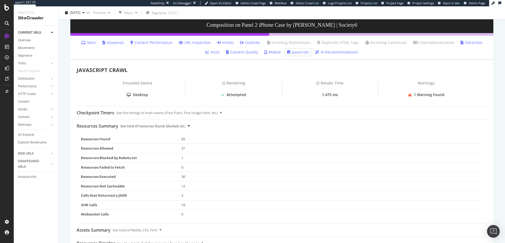
click at [158, 126] on div "See total of resources found, blocked, etc." at bounding box center [152, 126] width 65 height 13
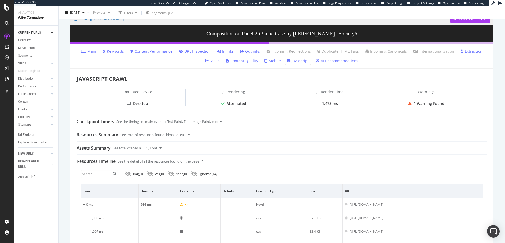
scroll to position [47, 0]
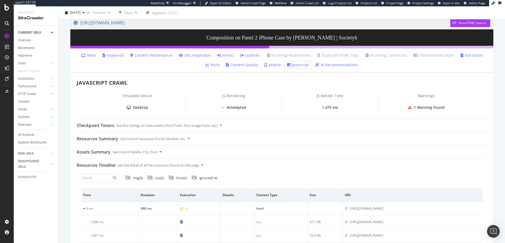
click at [150, 55] on link "Content Performance" at bounding box center [151, 55] width 42 height 5
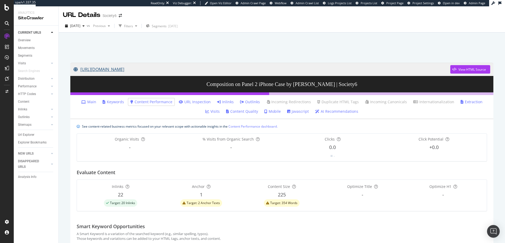
click at [166, 69] on link "https://society6.com/a/products/composition-on-panel-2_iphone-case" at bounding box center [262, 69] width 377 height 13
